Goal: Information Seeking & Learning: Check status

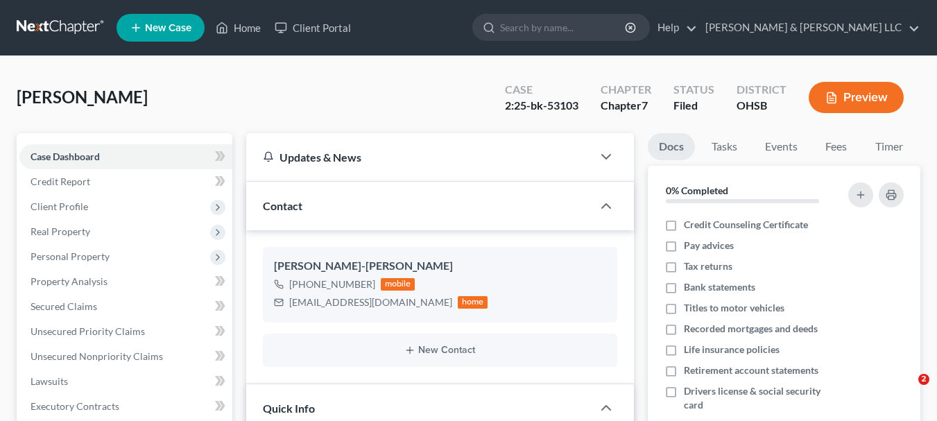
select select "3"
select select "6"
click at [248, 30] on link "Home" at bounding box center [238, 27] width 59 height 25
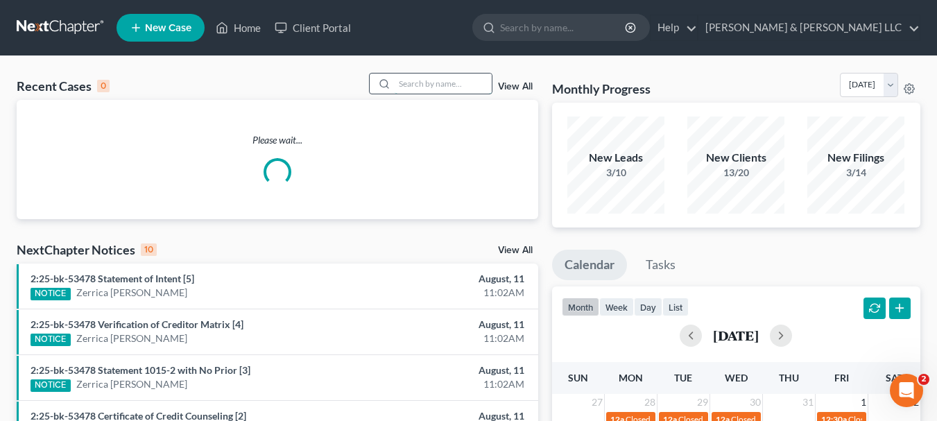
click at [456, 83] on input "search" at bounding box center [443, 84] width 97 height 20
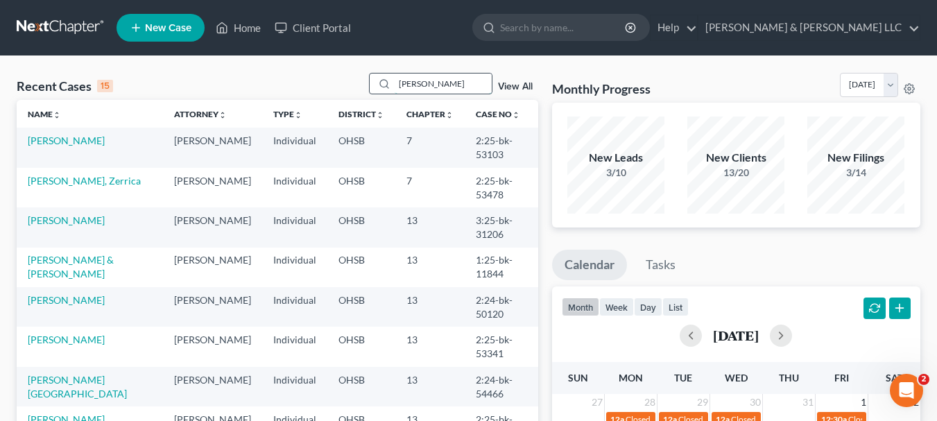
type input "[PERSON_NAME]"
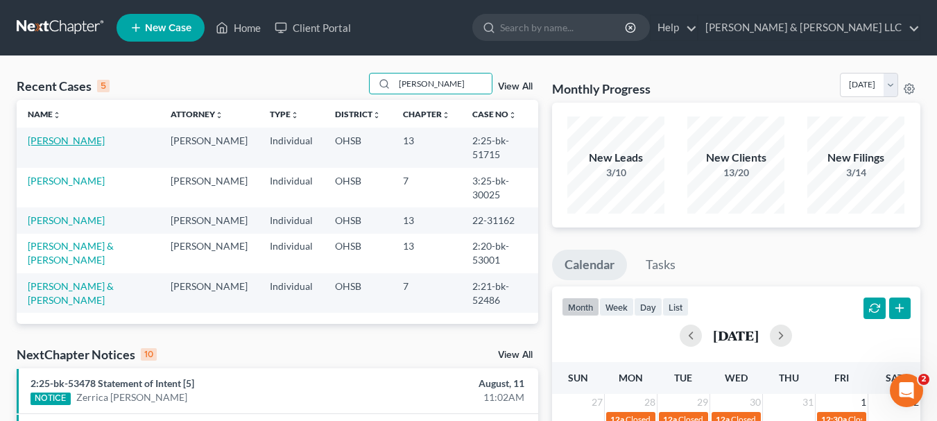
click at [79, 144] on link "[PERSON_NAME]" at bounding box center [66, 141] width 77 height 12
select select "3"
select select "4"
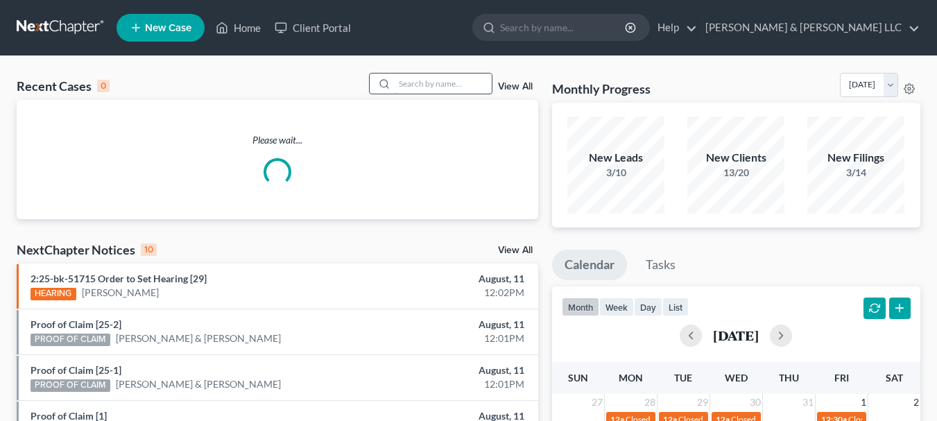
click at [429, 88] on input "search" at bounding box center [443, 84] width 97 height 20
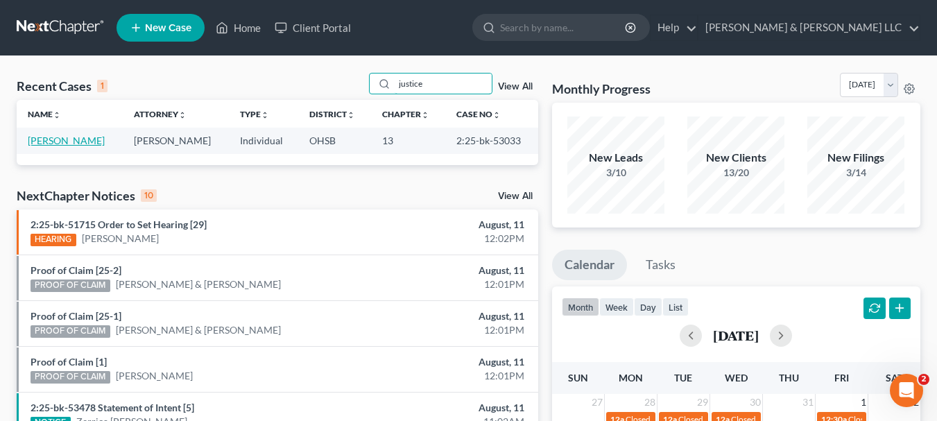
type input "justice"
click at [63, 139] on link "[PERSON_NAME]" at bounding box center [66, 141] width 77 height 12
select select "3"
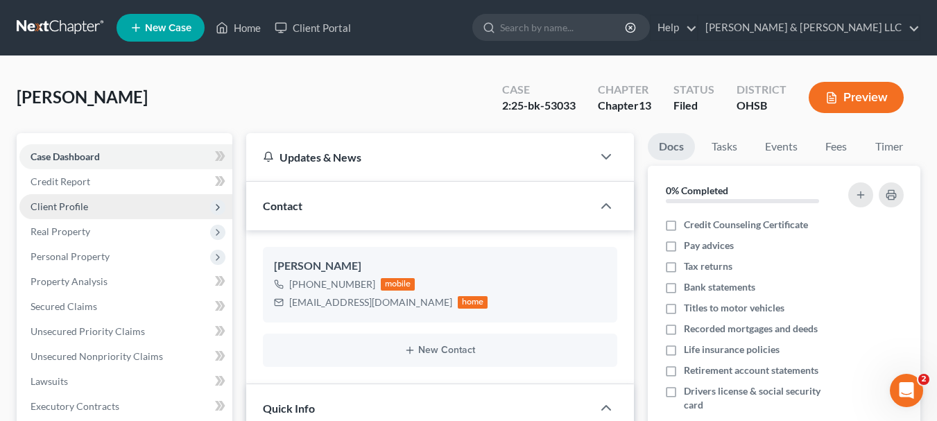
click at [62, 201] on span "Client Profile" at bounding box center [60, 207] width 58 height 12
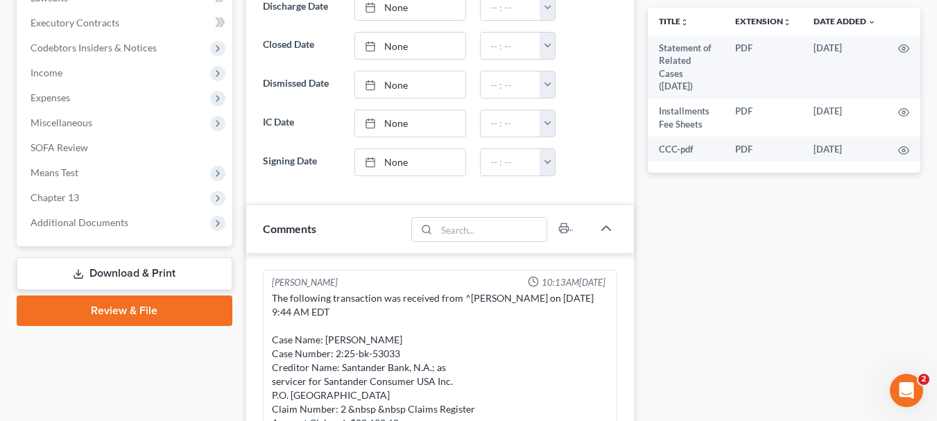
scroll to position [538, 0]
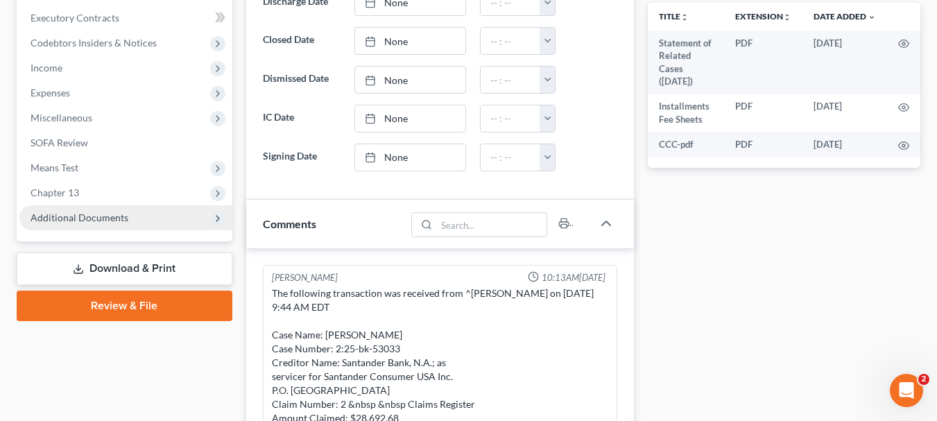
click at [86, 227] on span "Additional Documents" at bounding box center [125, 217] width 213 height 25
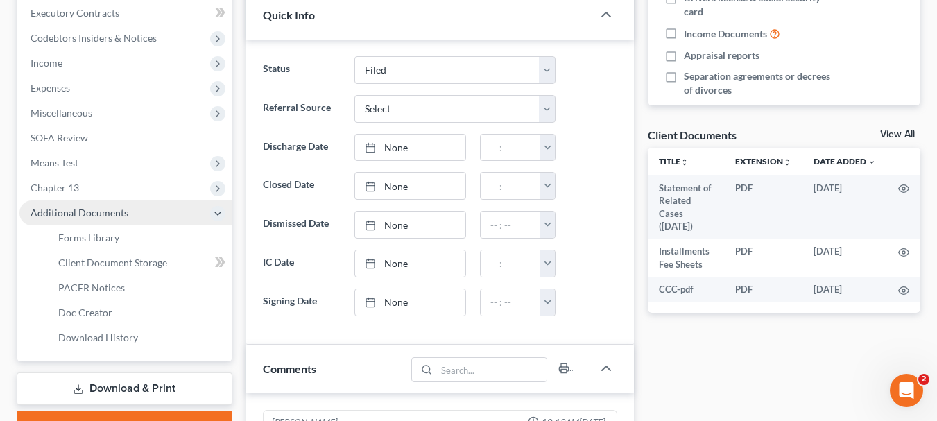
scroll to position [389, 0]
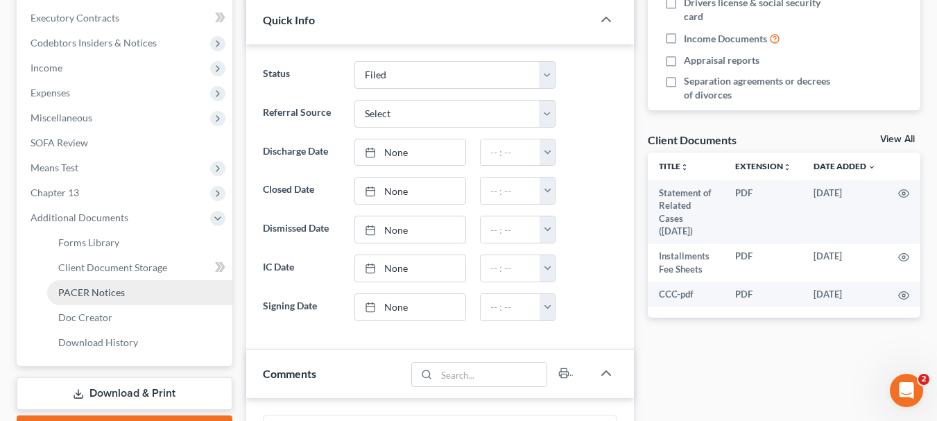
click at [92, 294] on span "PACER Notices" at bounding box center [91, 293] width 67 height 12
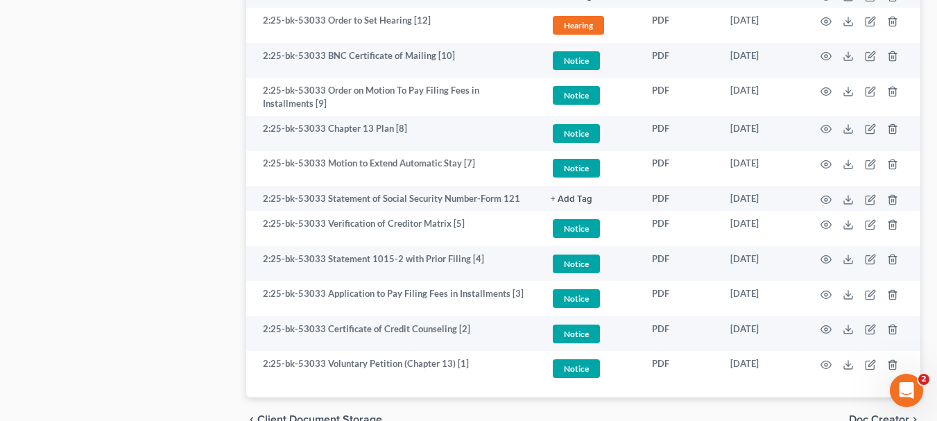
scroll to position [1053, 0]
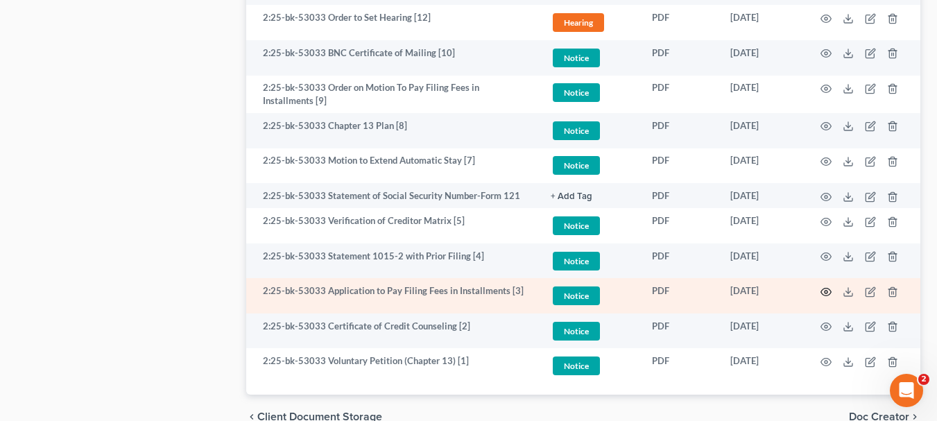
click at [824, 293] on icon "button" at bounding box center [826, 292] width 11 height 11
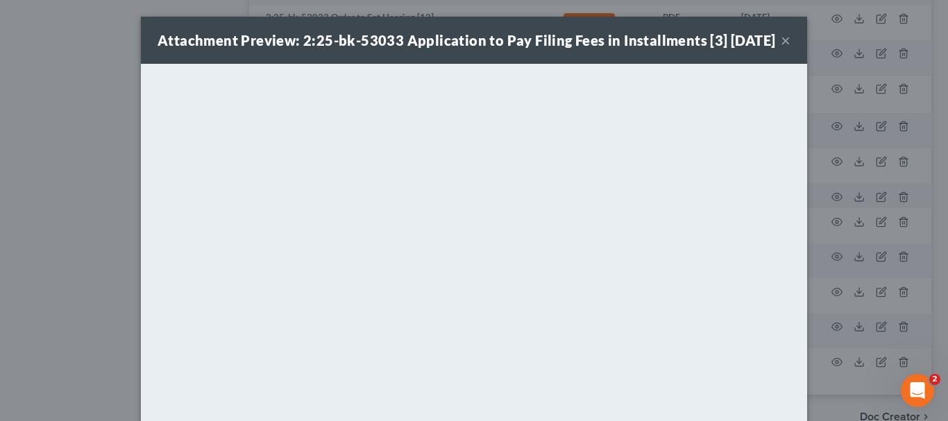
click at [783, 49] on button "×" at bounding box center [786, 40] width 10 height 17
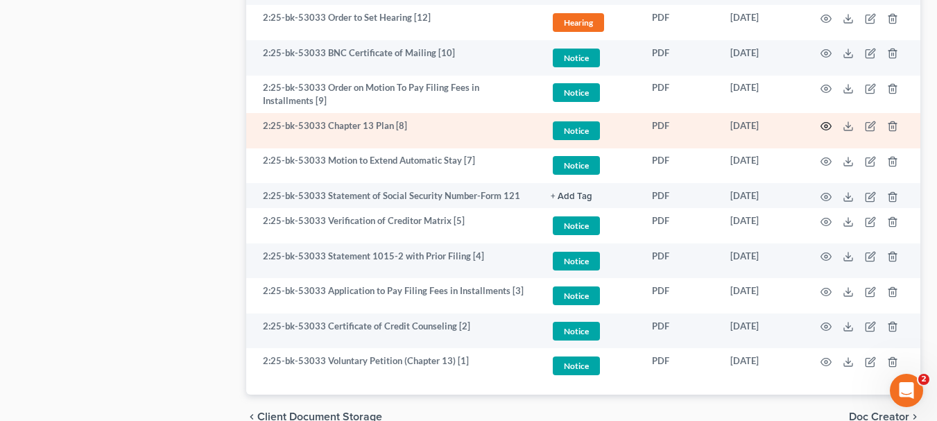
click at [823, 126] on icon "button" at bounding box center [826, 126] width 11 height 11
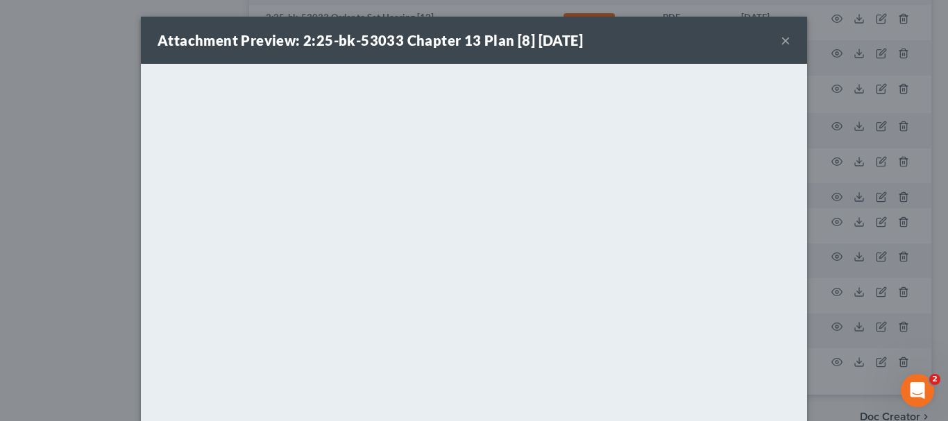
click at [781, 42] on button "×" at bounding box center [786, 40] width 10 height 17
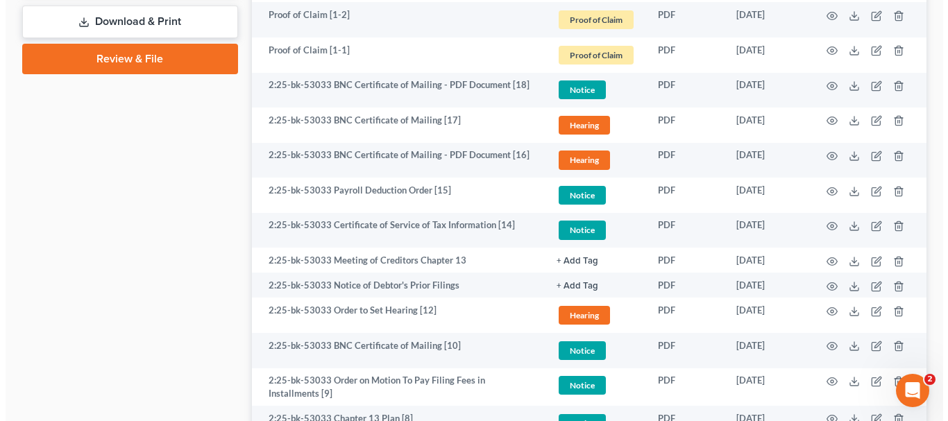
scroll to position [760, 0]
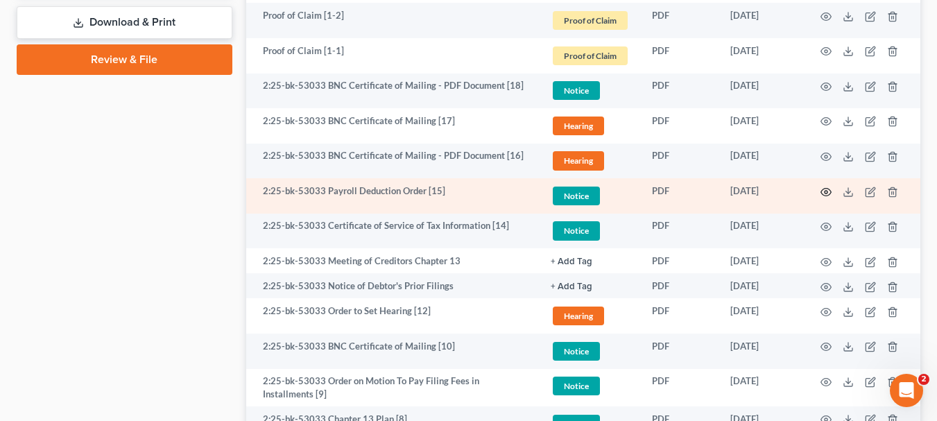
click at [826, 194] on circle "button" at bounding box center [826, 192] width 3 height 3
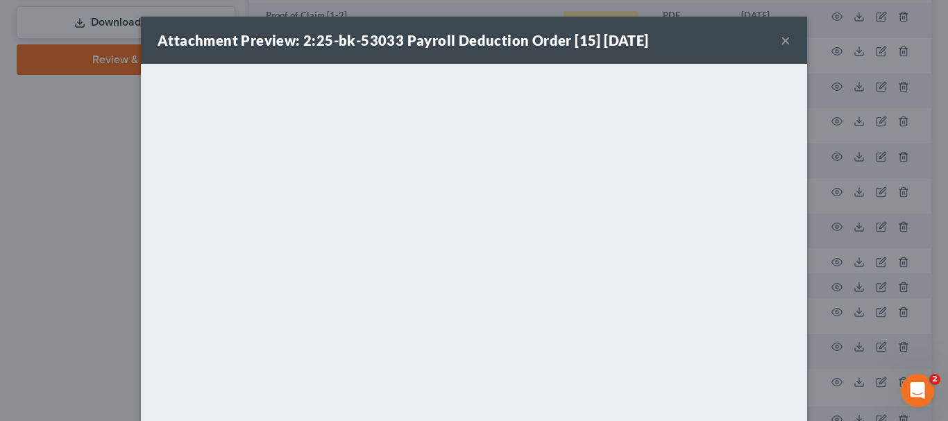
scroll to position [160, 0]
